Goal: Task Accomplishment & Management: Complete application form

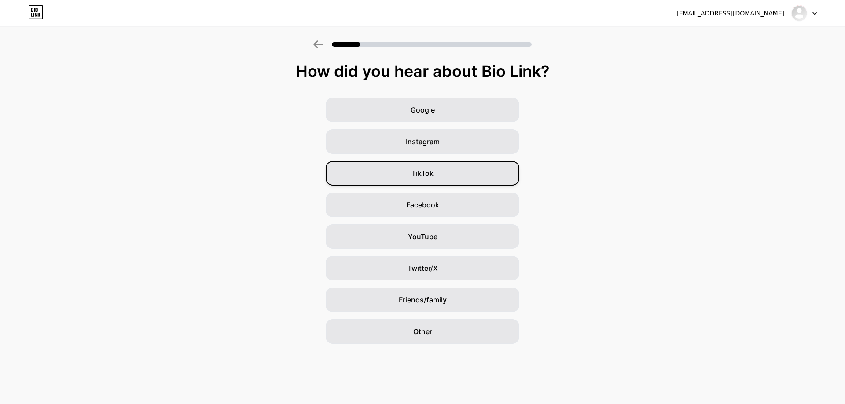
click at [414, 177] on span "TikTok" at bounding box center [422, 173] width 22 height 11
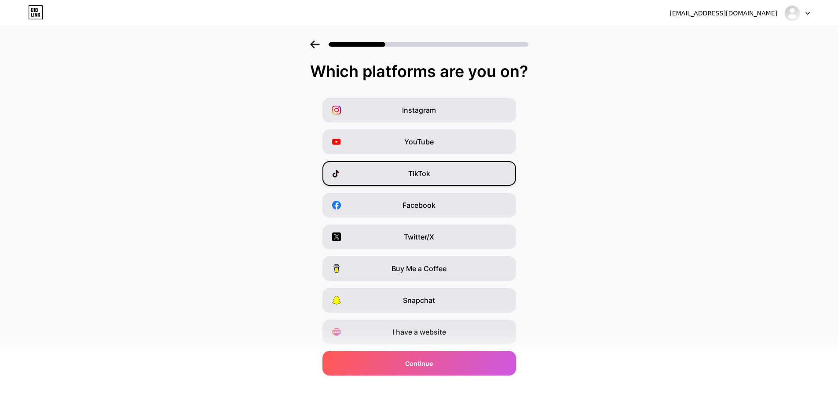
click at [409, 174] on div "TikTok" at bounding box center [420, 173] width 194 height 25
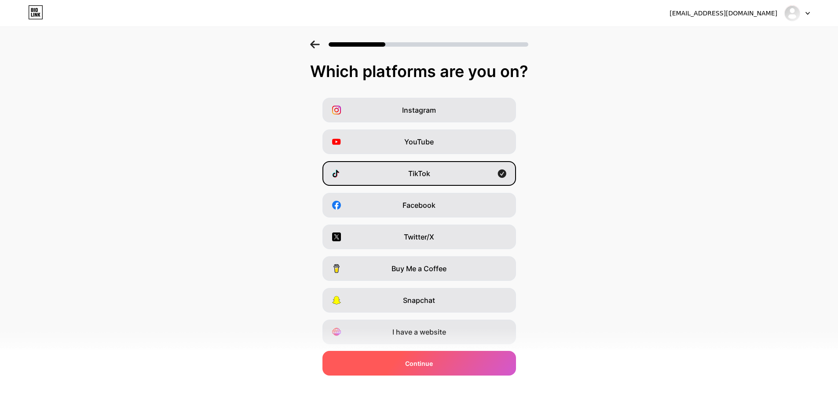
click at [442, 375] on div "Continue" at bounding box center [420, 363] width 194 height 25
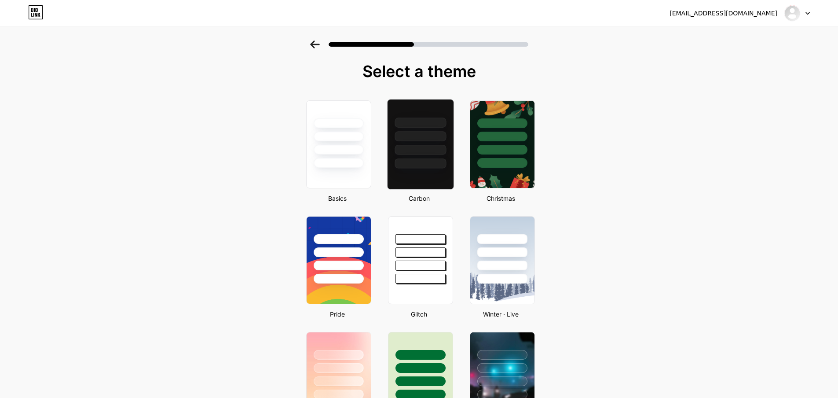
click at [411, 124] on div at bounding box center [420, 122] width 51 height 10
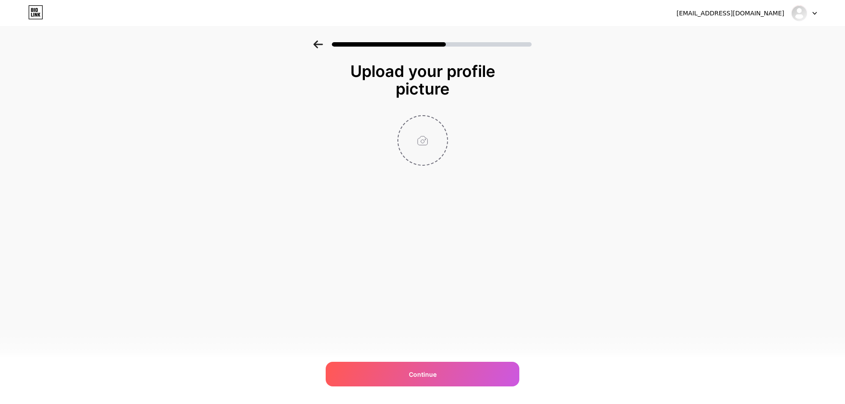
click at [429, 130] on input "file" at bounding box center [422, 140] width 49 height 49
type input "C:\fakepath\524411901_122099184086961208_7019914306273888230_n.jpg"
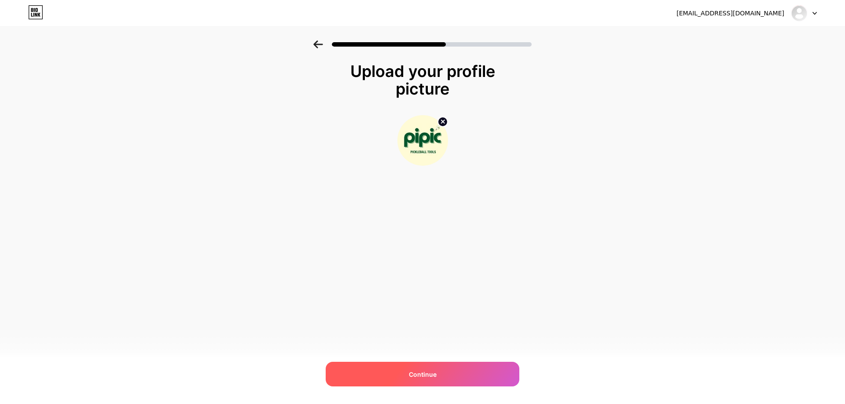
click at [455, 381] on div "Continue" at bounding box center [423, 374] width 194 height 25
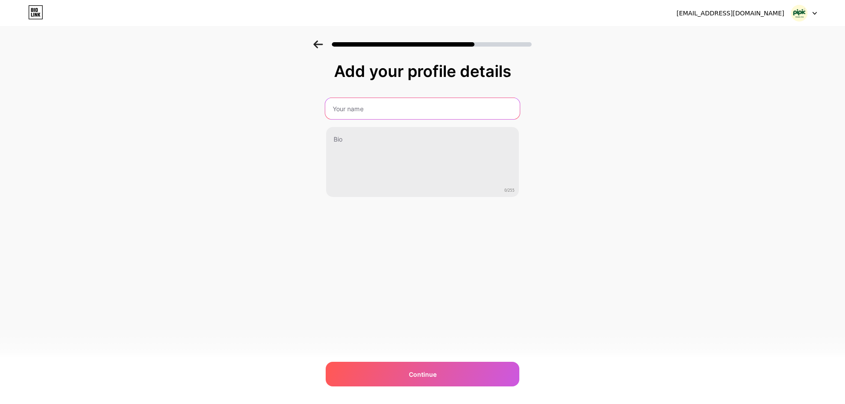
click at [378, 103] on input "text" at bounding box center [422, 108] width 195 height 21
type input "PiPic - Máy Luyện Tập Pickleball"
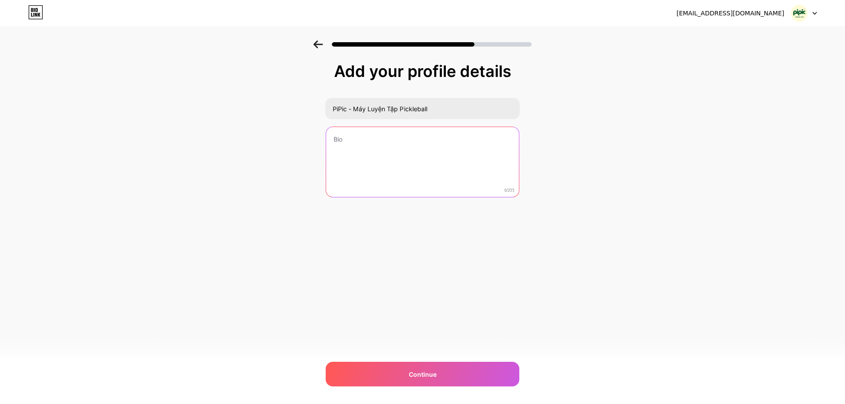
click at [400, 154] on textarea at bounding box center [422, 162] width 193 height 71
click at [391, 154] on textarea at bounding box center [422, 163] width 195 height 72
type textarea "C"
click at [454, 130] on textarea "Cung Cấp Máy Bắn Bóng Pick" at bounding box center [422, 163] width 195 height 72
click at [455, 130] on textarea "Cung Cấp Máy Bắn Bóng Pick" at bounding box center [422, 163] width 195 height 72
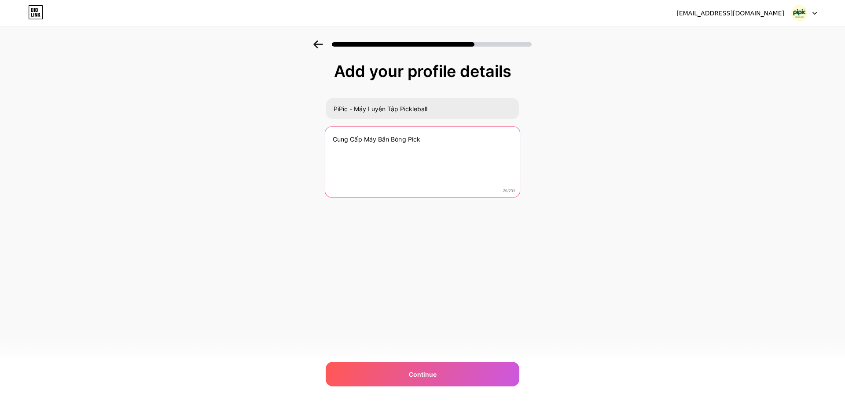
click at [455, 130] on textarea "Cung Cấp Máy Bắn Bóng Pick" at bounding box center [422, 163] width 195 height 72
click at [457, 141] on textarea "Cung Cấp Máy Bắn Bóng Pick" at bounding box center [422, 163] width 195 height 72
paste textarea "Đa năng – Nhỏ gọn – Hiệu quả. Máy bắn bóng Luspeed hỗ trợ cả tennis và pickleba…"
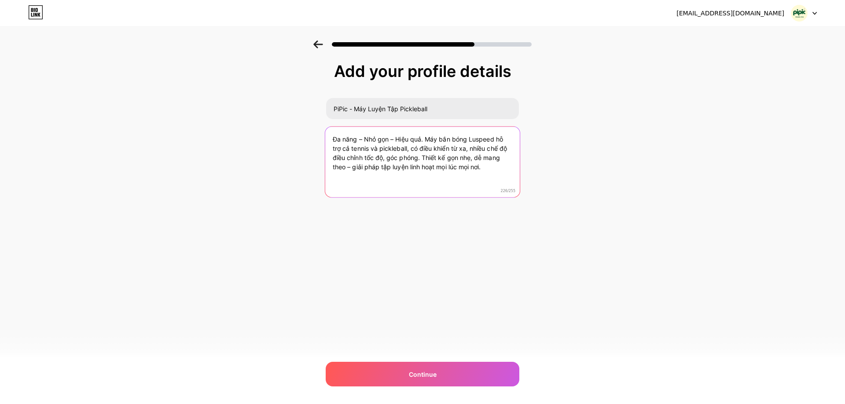
click at [329, 140] on textarea "Đa năng – Nhỏ gọn – Hiệu quả. Máy bắn bóng Luspeed hỗ trợ cả tennis và pickleba…" at bounding box center [422, 163] width 195 height 72
click at [335, 135] on textarea "Máy Luyện Tập Pickleball Đa năng – Nhỏ gọn – Hiệu quả. Máy bắn bóng Luspeed hỗ …" at bounding box center [422, 163] width 195 height 72
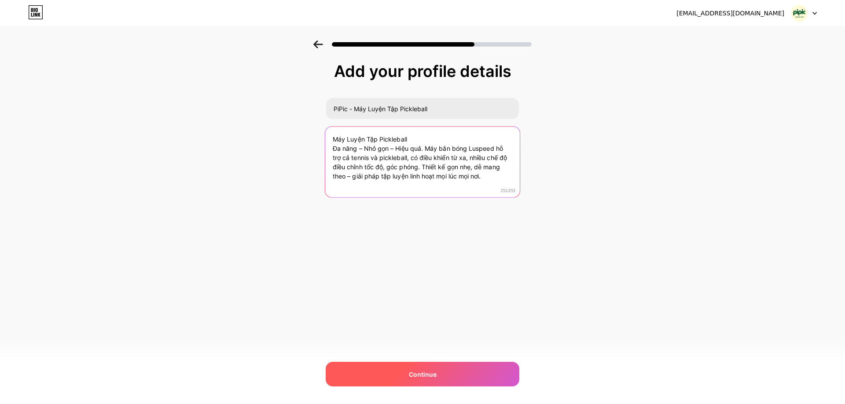
type textarea "Máy Luyện Tập Pickleball Đa năng – Nhỏ gọn – Hiệu quả. Máy bắn bóng Luspeed hỗ …"
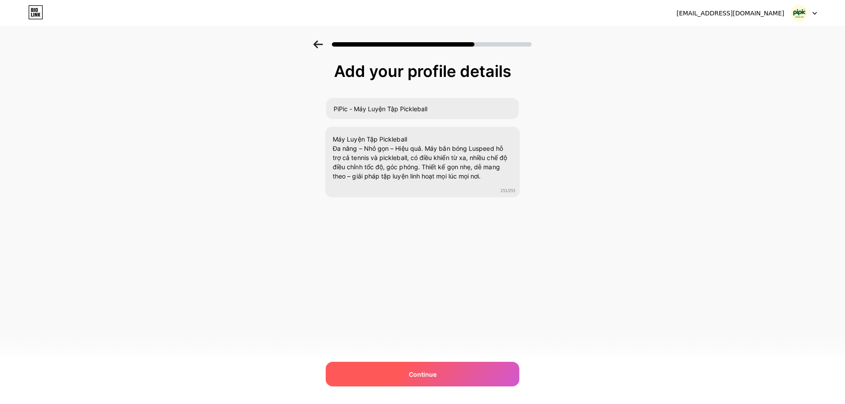
click at [433, 372] on span "Continue" at bounding box center [423, 374] width 28 height 9
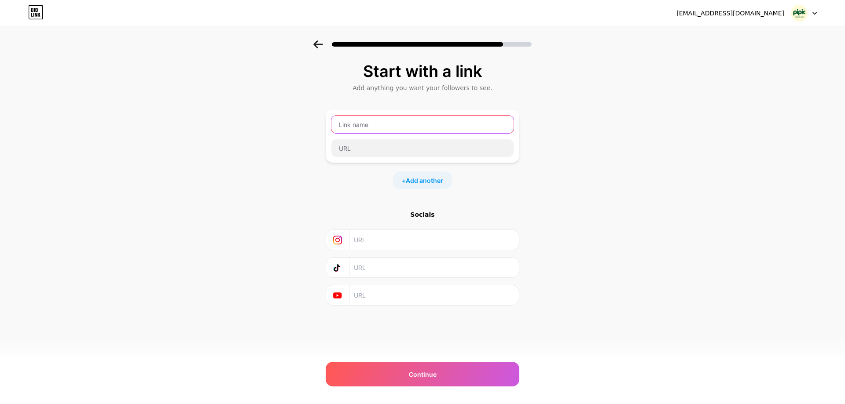
click at [354, 120] on input "text" at bounding box center [422, 125] width 182 height 18
click at [365, 158] on div at bounding box center [423, 136] width 194 height 53
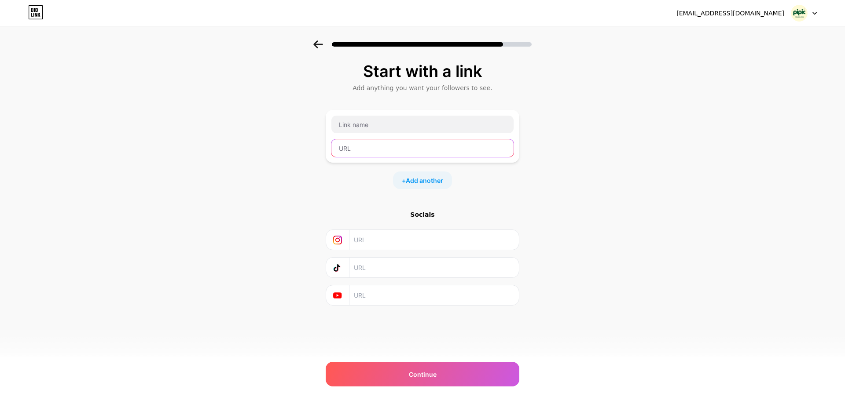
click at [363, 150] on input "text" at bounding box center [422, 148] width 182 height 18
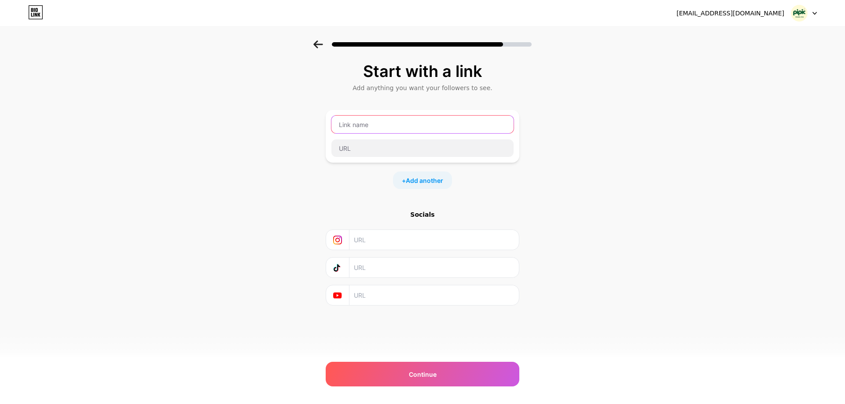
click at [423, 118] on input "text" at bounding box center [422, 125] width 182 height 18
click at [386, 274] on input "text" at bounding box center [434, 268] width 160 height 20
click at [386, 124] on input "text" at bounding box center [422, 125] width 182 height 18
click at [408, 123] on input "text" at bounding box center [422, 125] width 182 height 18
click at [331, 124] on div at bounding box center [422, 124] width 183 height 18
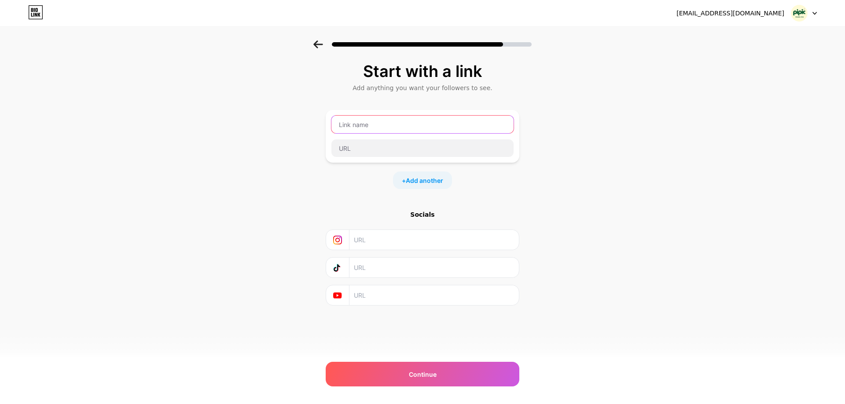
click at [342, 123] on input "text" at bounding box center [422, 125] width 182 height 18
click at [357, 131] on input "text" at bounding box center [422, 125] width 182 height 18
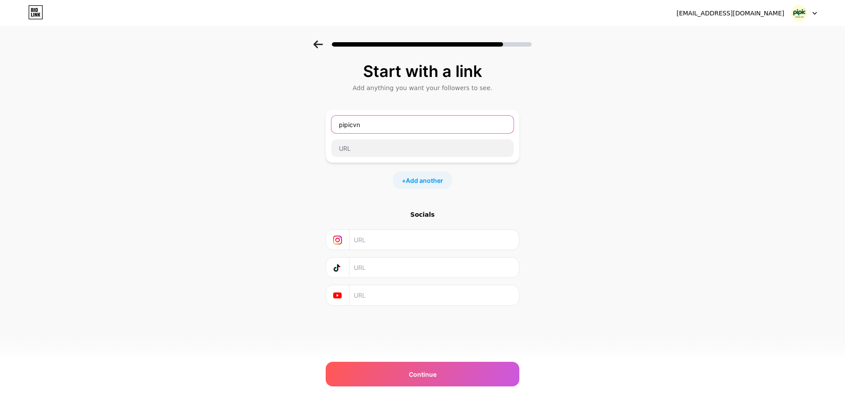
type input "pipicvn"
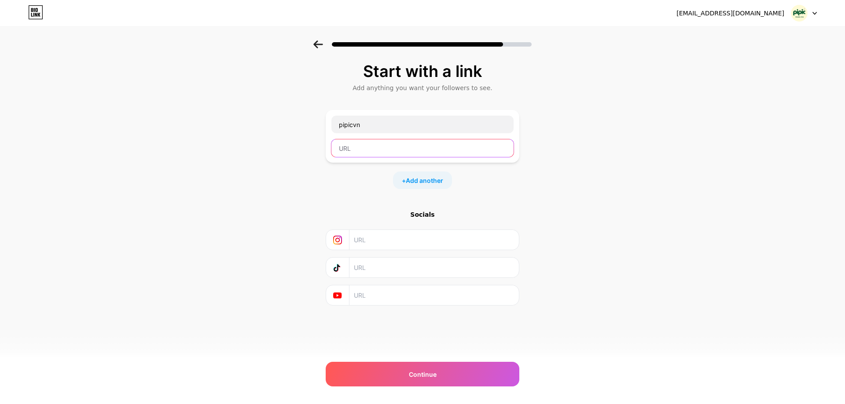
paste input "https://www.tiktok.com/@pipicvn?lang=en"
type input "https://www.tiktok.com/@pipicvn?lang=en"
click at [272, 160] on div "Start with a link Add anything you want your followers to see. pipicvn https://…" at bounding box center [422, 194] width 845 height 309
click at [407, 237] on input "text" at bounding box center [434, 240] width 160 height 20
click at [400, 261] on input "text" at bounding box center [434, 268] width 160 height 20
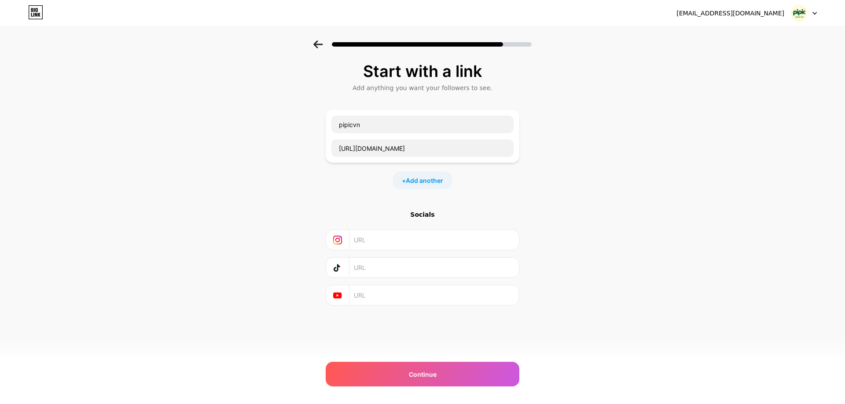
paste input "https://www.tiktok.com/@pipicvn?lang=en"
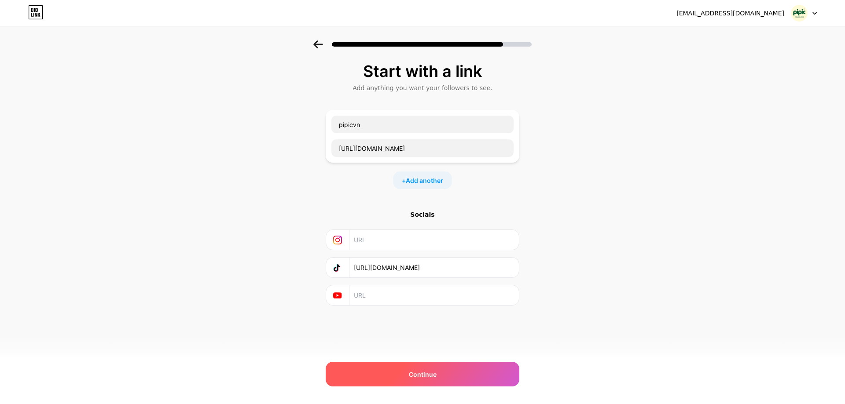
type input "https://www.tiktok.com/@pipicvn?lang=en"
click at [450, 369] on div "Continue" at bounding box center [423, 374] width 194 height 25
click at [446, 370] on div "Continue" at bounding box center [423, 374] width 194 height 25
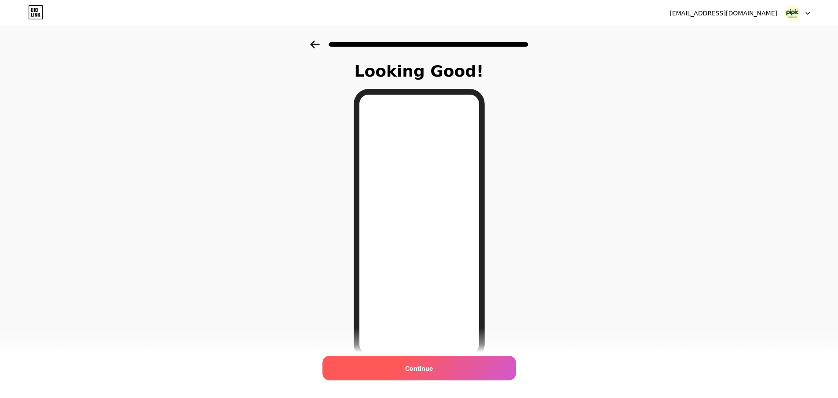
click at [430, 367] on span "Continue" at bounding box center [419, 367] width 28 height 9
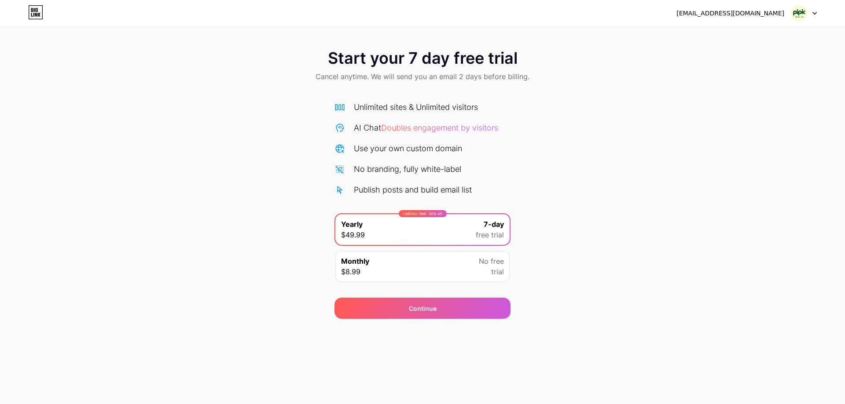
click at [620, 226] on div "Start your 7 day free trial Cancel anytime. We will send you an email 2 days be…" at bounding box center [422, 179] width 845 height 279
click at [440, 273] on div "Monthly $8.99 No free trial" at bounding box center [422, 266] width 174 height 31
click at [588, 231] on div "Start your 7 day free trial Cancel anytime. We will send you an email 2 days be…" at bounding box center [422, 179] width 845 height 279
click at [430, 206] on div "Unlimited sites & Unlimited visitors AI Chat Doubles engagement by visitors Use…" at bounding box center [422, 194] width 176 height 186
click at [436, 227] on div "LIMITED TIME : 50% off Yearly $49.99 7-day free trial" at bounding box center [422, 229] width 174 height 31
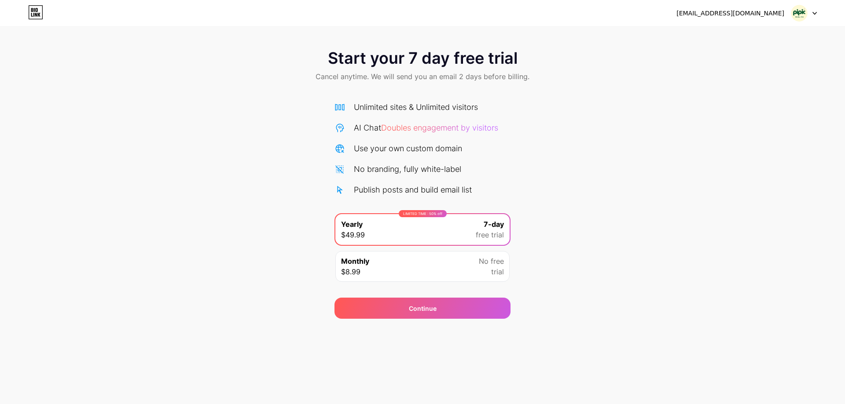
click at [624, 100] on div "Start your 7 day free trial Cancel anytime. We will send you an email 2 days be…" at bounding box center [422, 179] width 845 height 279
